Goal: Information Seeking & Learning: Compare options

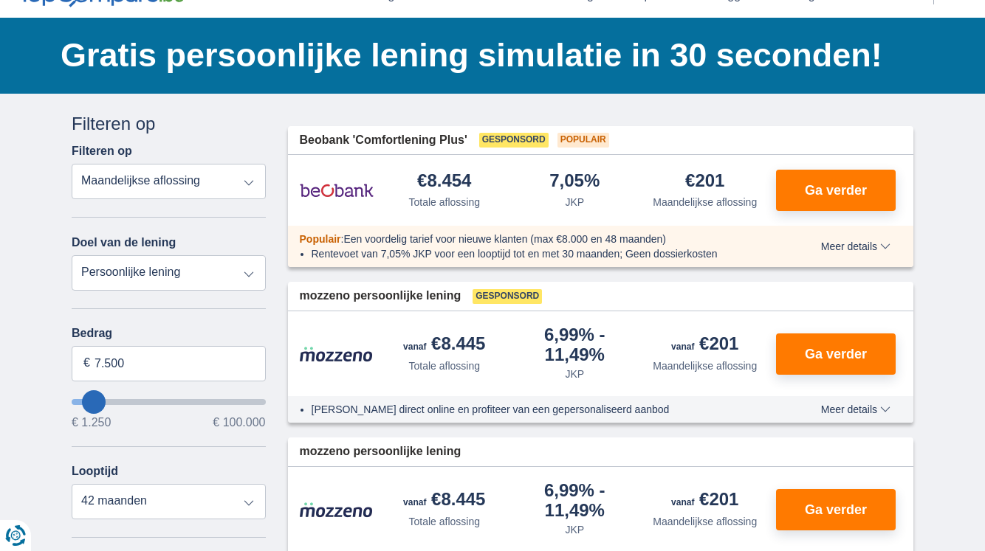
scroll to position [75, 0]
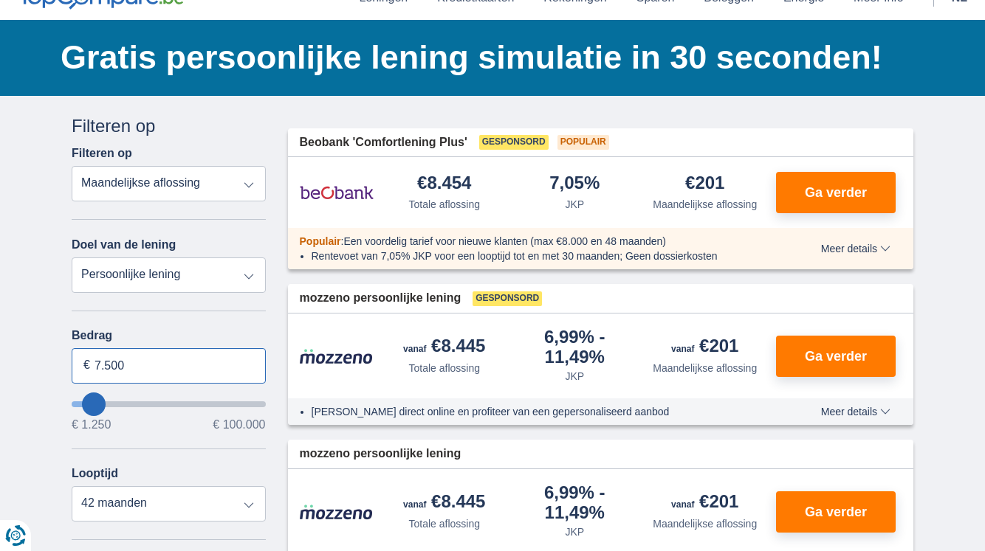
click at [167, 368] on input "7.500" at bounding box center [169, 365] width 194 height 35
type input "7"
type input "4.500"
type input "4250"
select select "36"
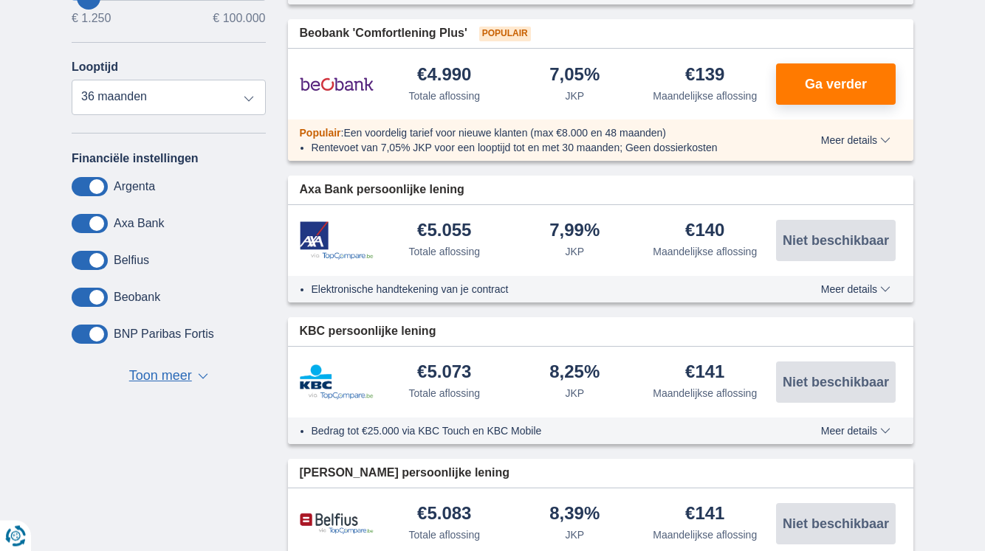
scroll to position [678, 0]
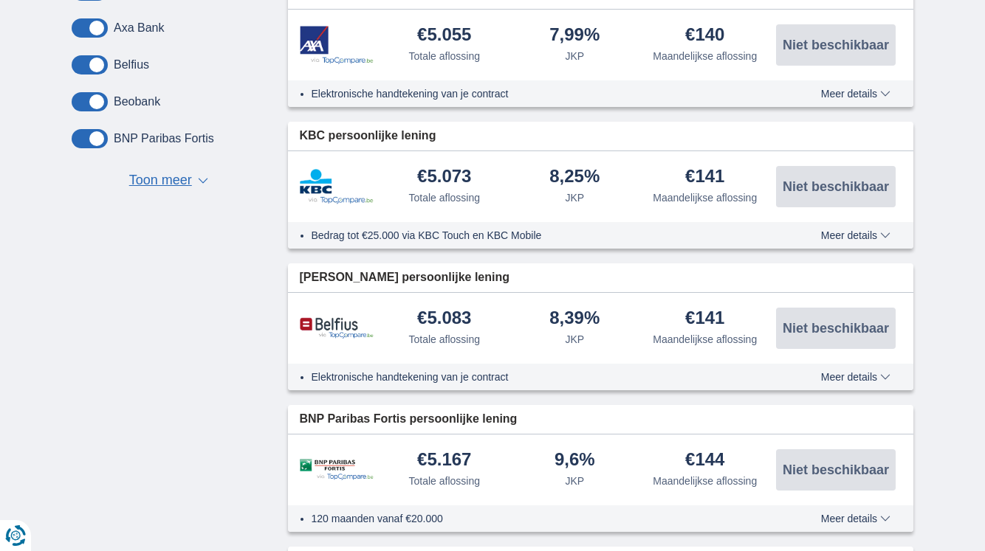
click at [88, 101] on span at bounding box center [90, 101] width 36 height 19
click at [0, 0] on input "checkbox" at bounding box center [0, 0] width 0 height 0
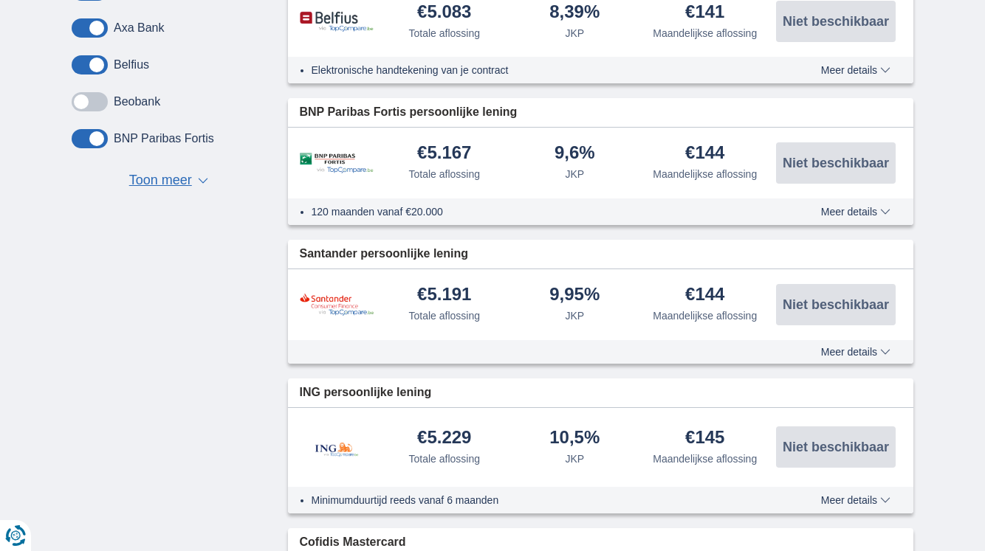
click at [92, 59] on span at bounding box center [90, 64] width 36 height 19
click at [0, 0] on input "checkbox" at bounding box center [0, 0] width 0 height 0
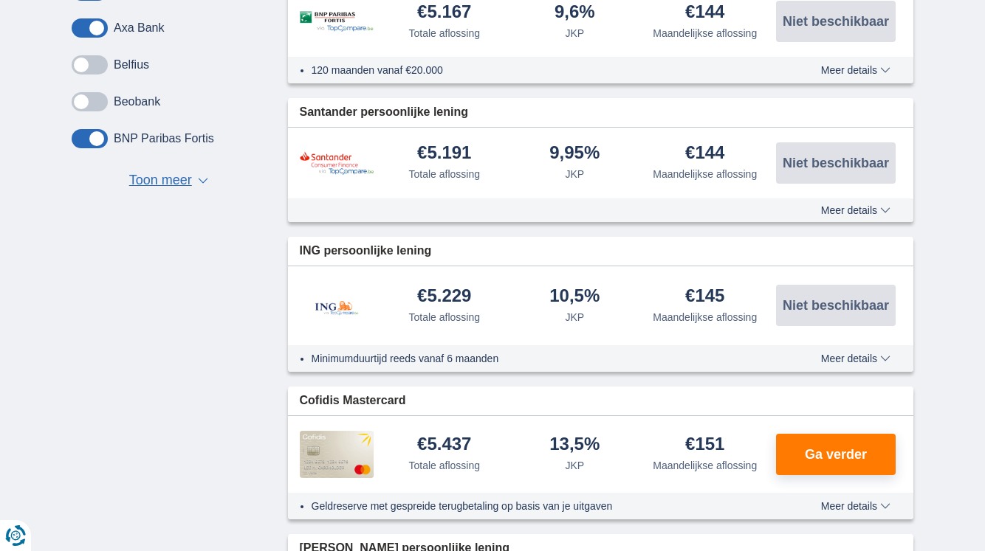
click at [96, 30] on span at bounding box center [90, 27] width 36 height 19
click at [0, 0] on input "checkbox" at bounding box center [0, 0] width 0 height 0
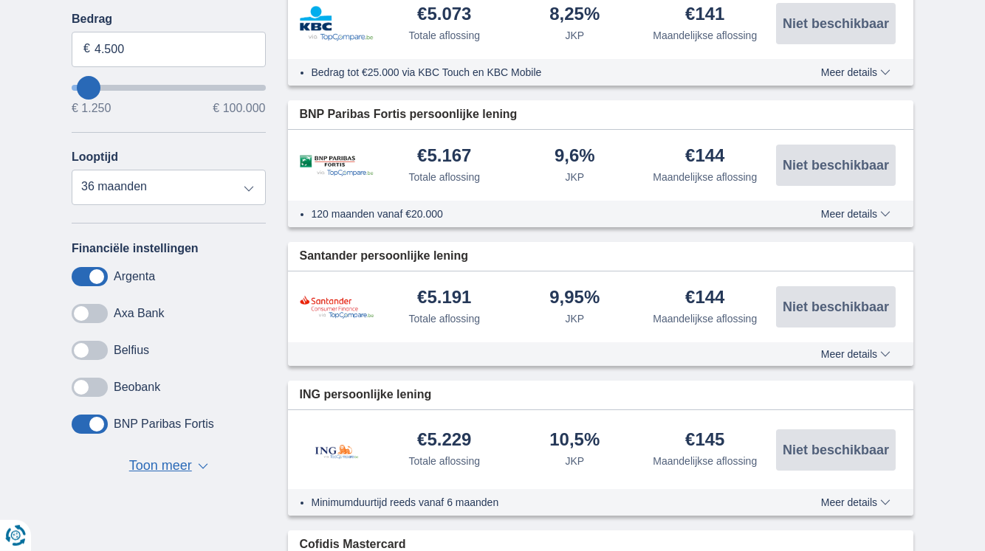
scroll to position [376, 0]
